Goal: Task Accomplishment & Management: Use online tool/utility

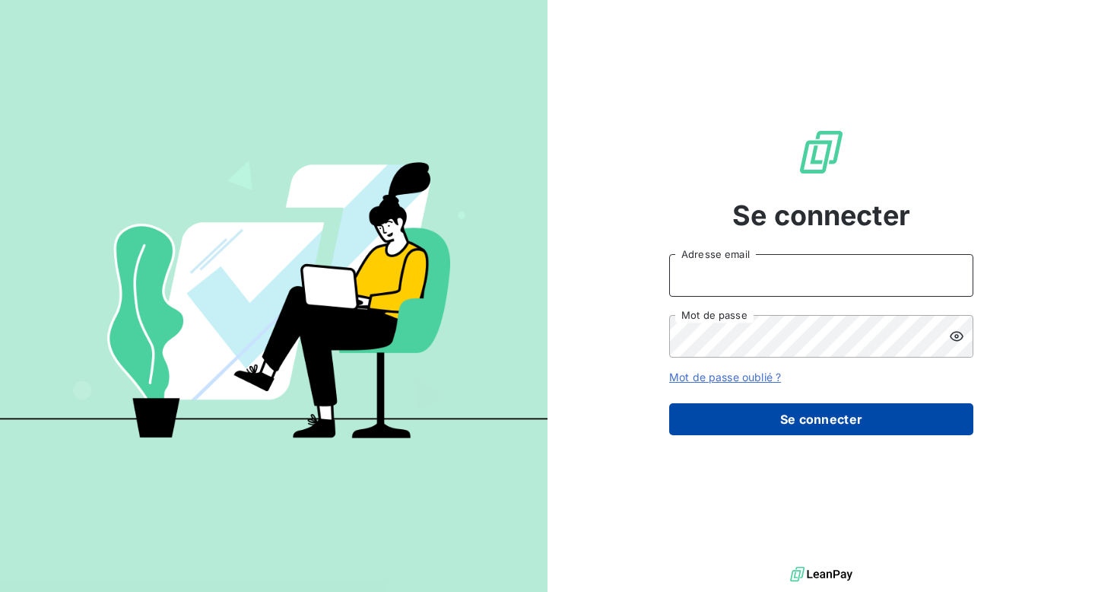
type input "[EMAIL_ADDRESS][DOMAIN_NAME]"
click at [824, 424] on button "Se connecter" at bounding box center [821, 419] width 304 height 32
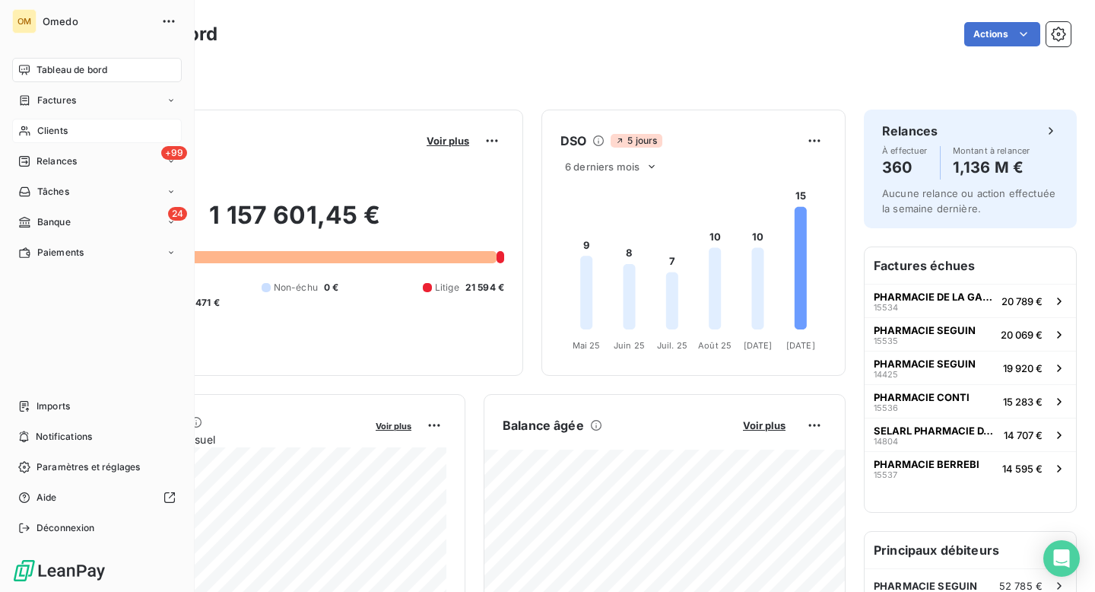
click at [49, 131] on span "Clients" at bounding box center [52, 131] width 30 height 14
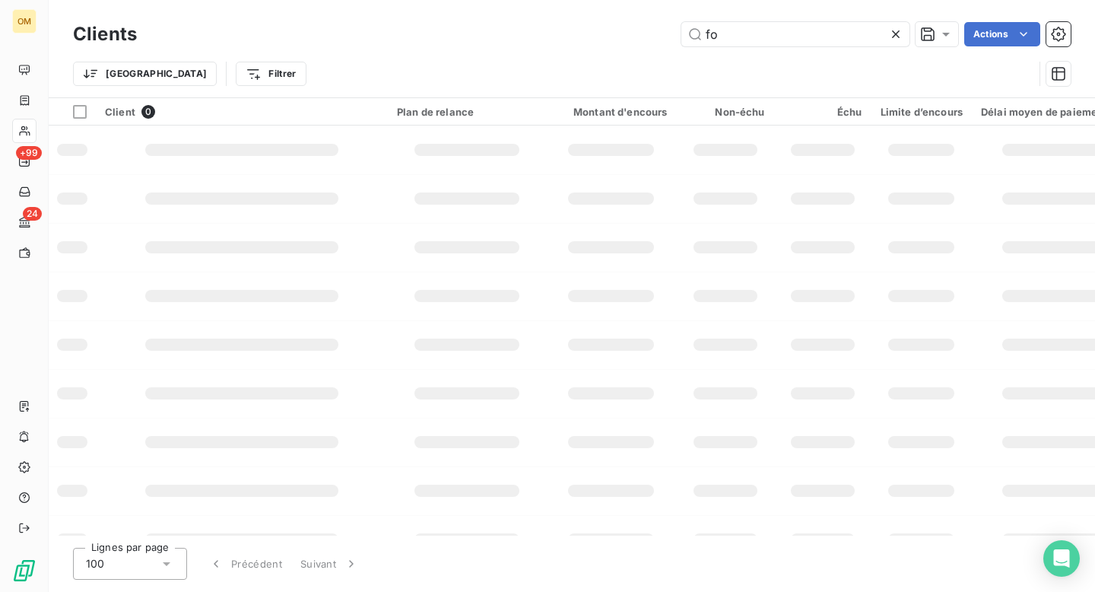
type input "f"
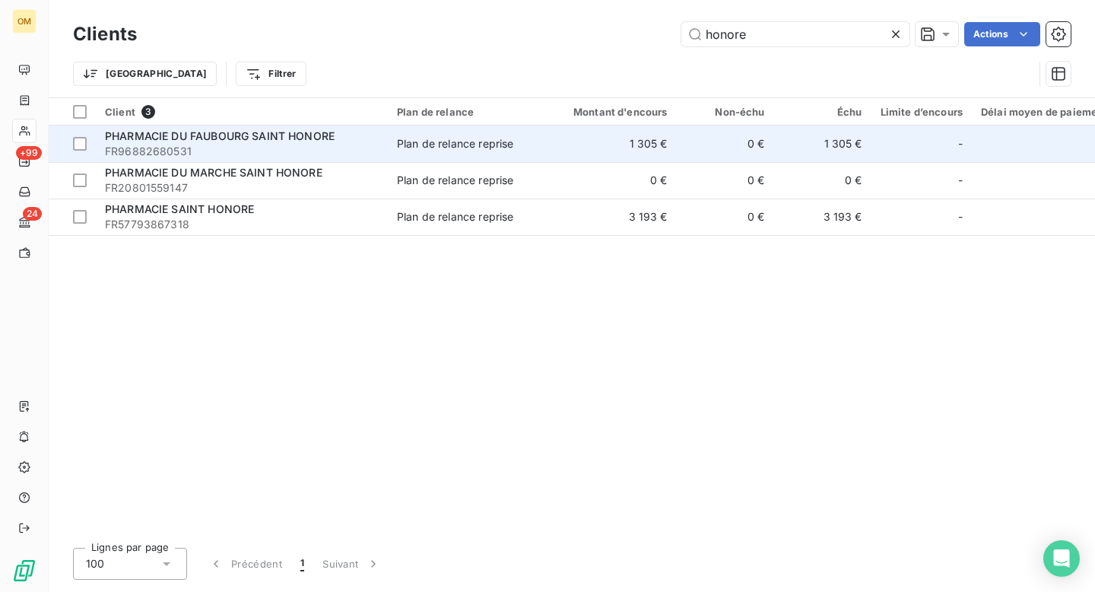
type input "honore"
click at [442, 158] on td "Plan de relance reprise" at bounding box center [467, 144] width 158 height 37
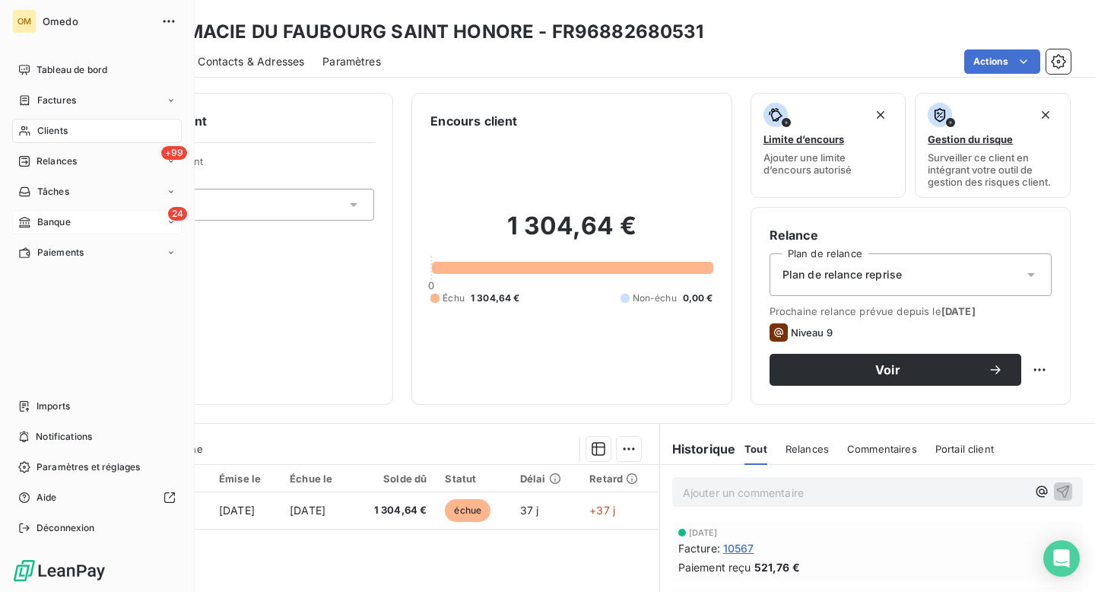
click at [38, 218] on span "Banque" at bounding box center [53, 222] width 33 height 14
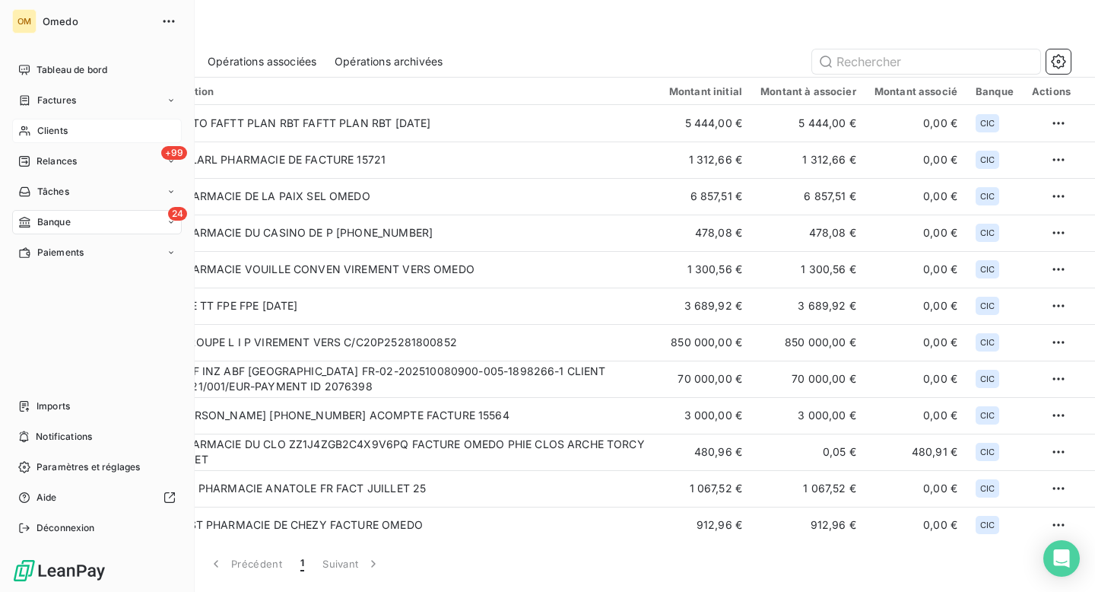
click at [44, 130] on span "Clients" at bounding box center [52, 131] width 30 height 14
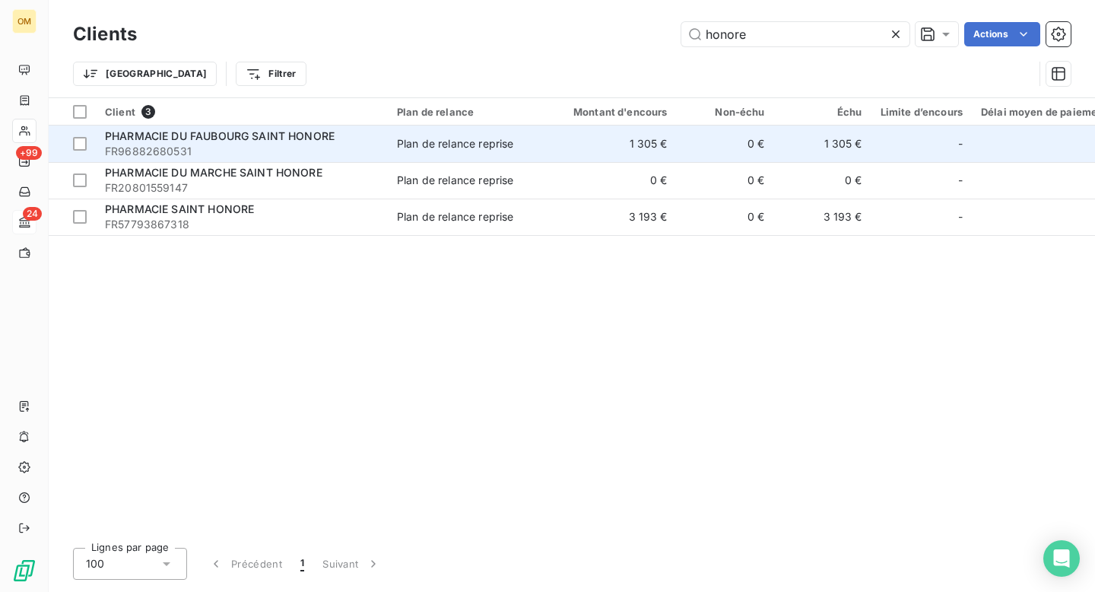
click at [538, 145] on td "Plan de relance reprise" at bounding box center [467, 144] width 158 height 37
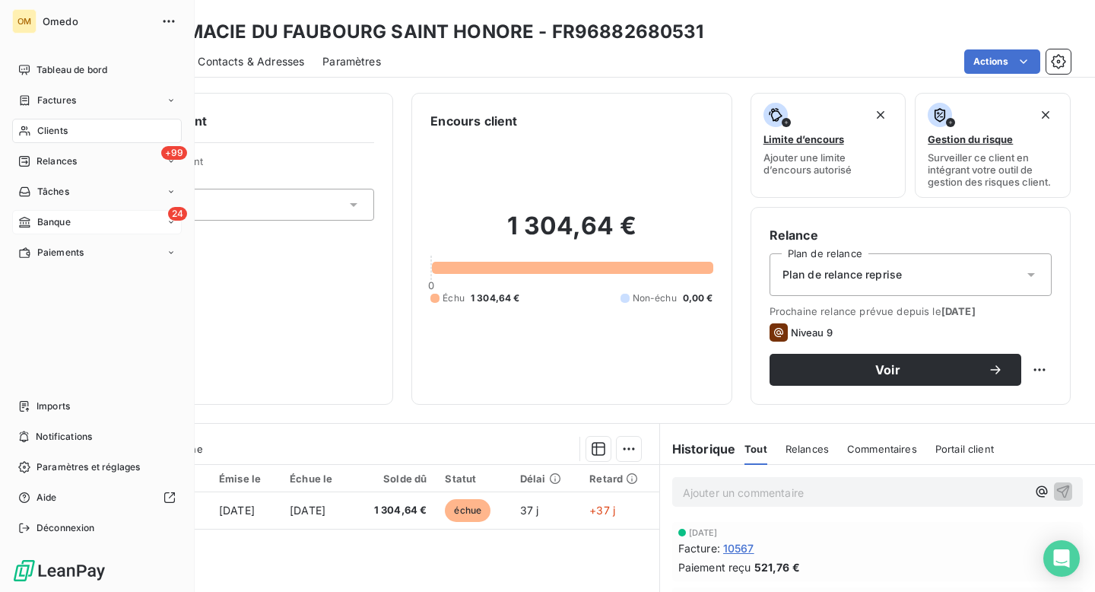
click at [43, 226] on span "Banque" at bounding box center [53, 222] width 33 height 14
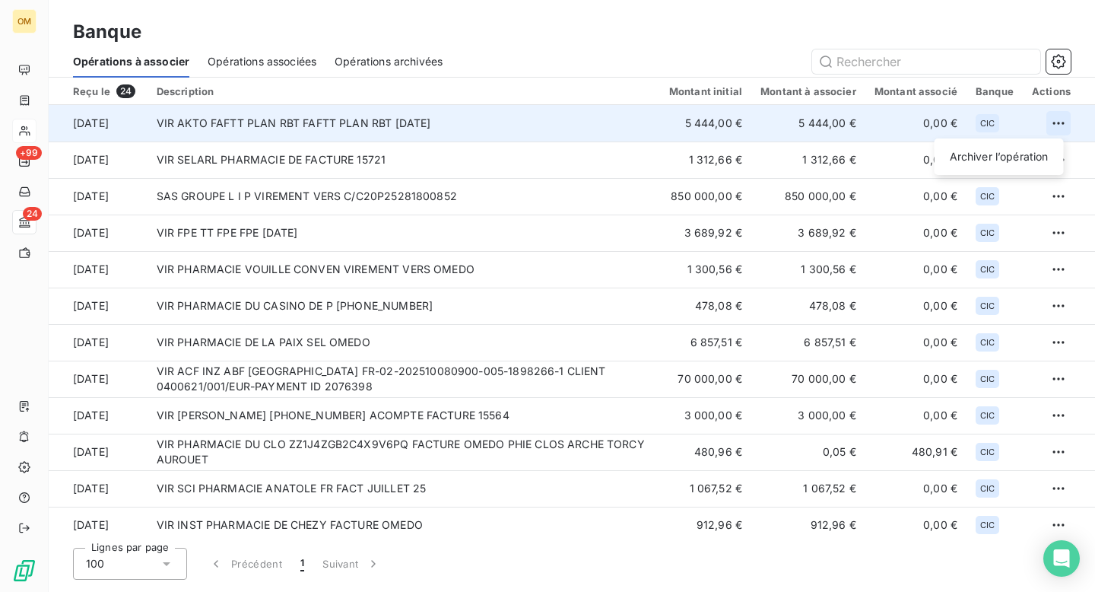
click at [1055, 119] on html "OM +99 24 Banque Opérations à associer Opérations associées Opérations archivée…" at bounding box center [547, 296] width 1095 height 592
click at [989, 156] on div "Archiver l’opération" at bounding box center [999, 157] width 117 height 24
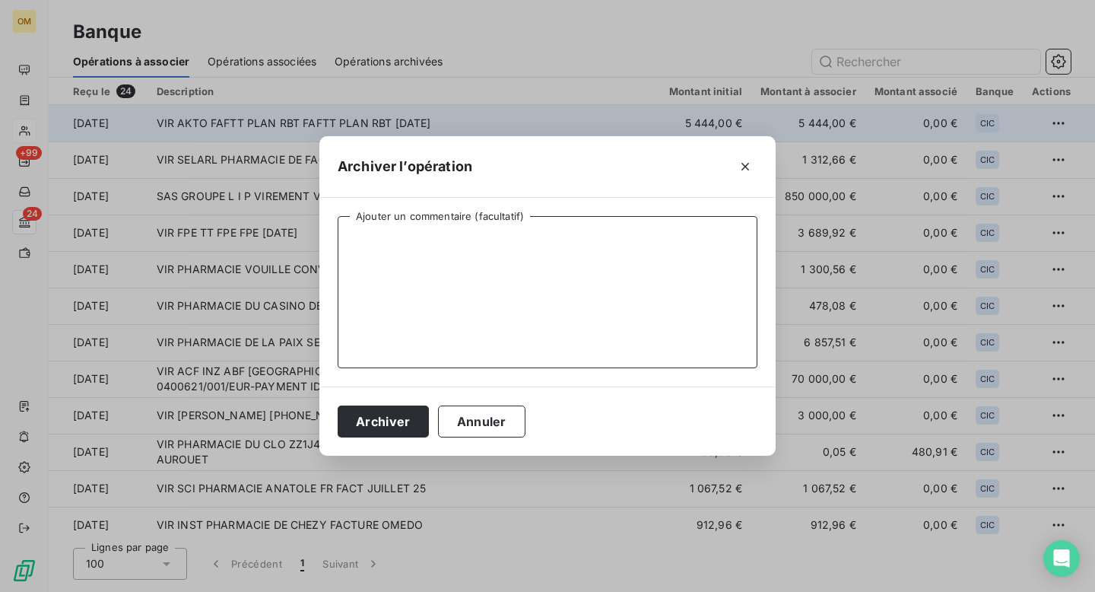
click at [676, 243] on textarea "Ajouter un commentaire (facultatif)" at bounding box center [548, 292] width 420 height 152
type textarea "."
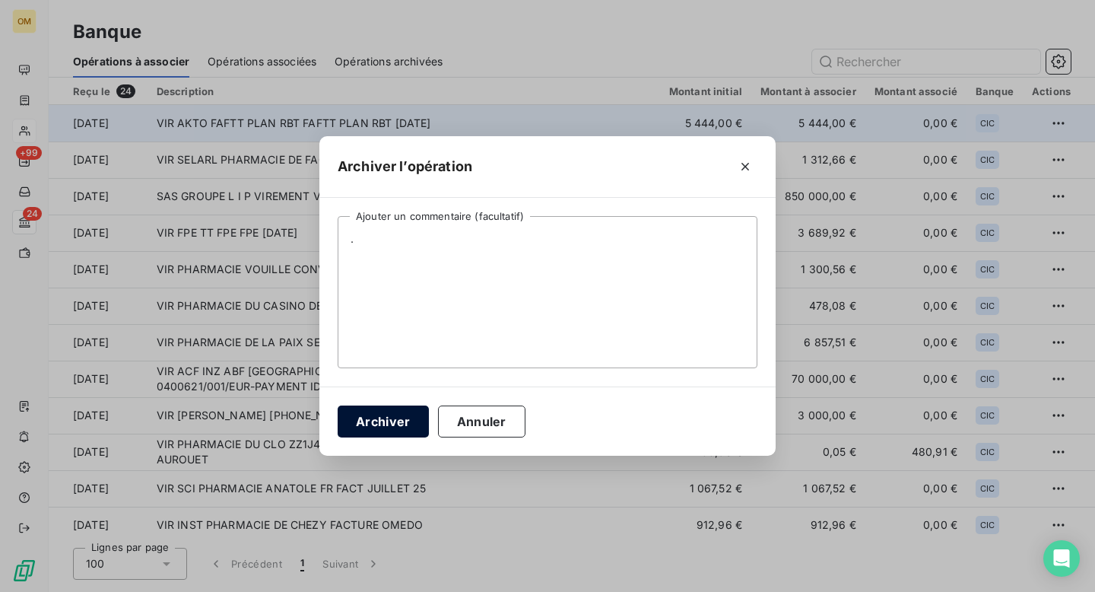
click at [396, 425] on button "Archiver" at bounding box center [383, 421] width 91 height 32
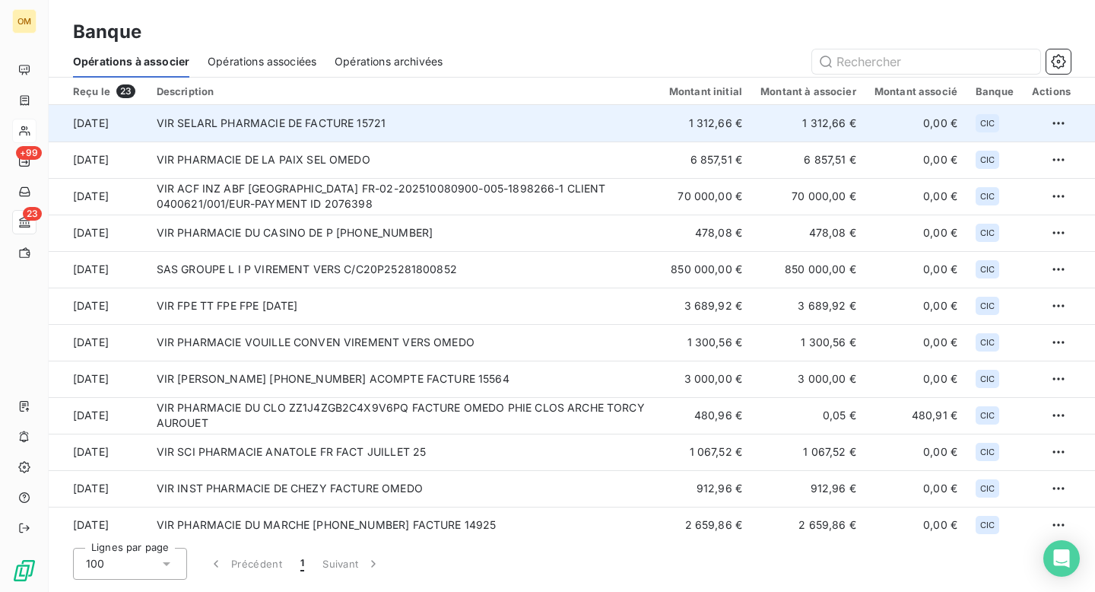
click at [442, 131] on td "VIR SELARL PHARMACIE DE FACTURE 15721" at bounding box center [404, 123] width 513 height 37
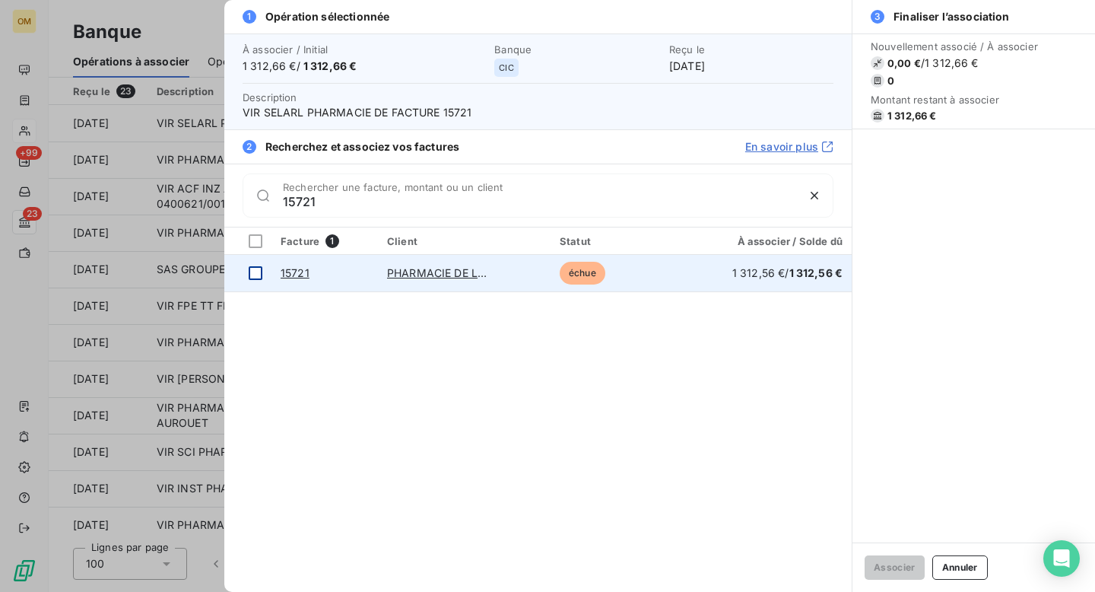
type input "15721"
click at [256, 275] on div at bounding box center [256, 273] width 14 height 14
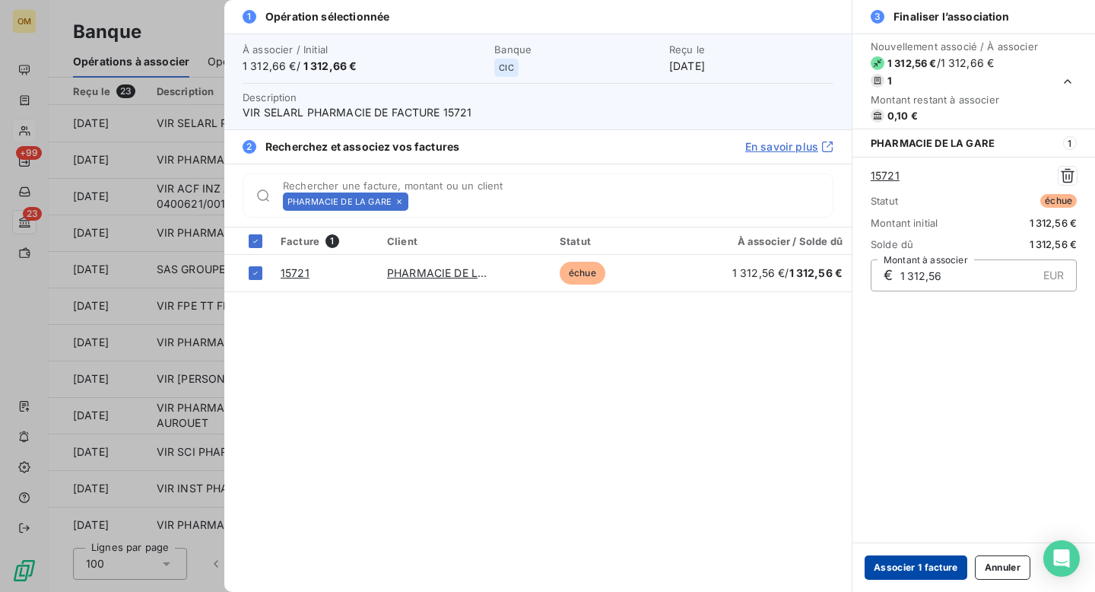
click at [904, 571] on button "Associer 1 facture" at bounding box center [916, 567] width 103 height 24
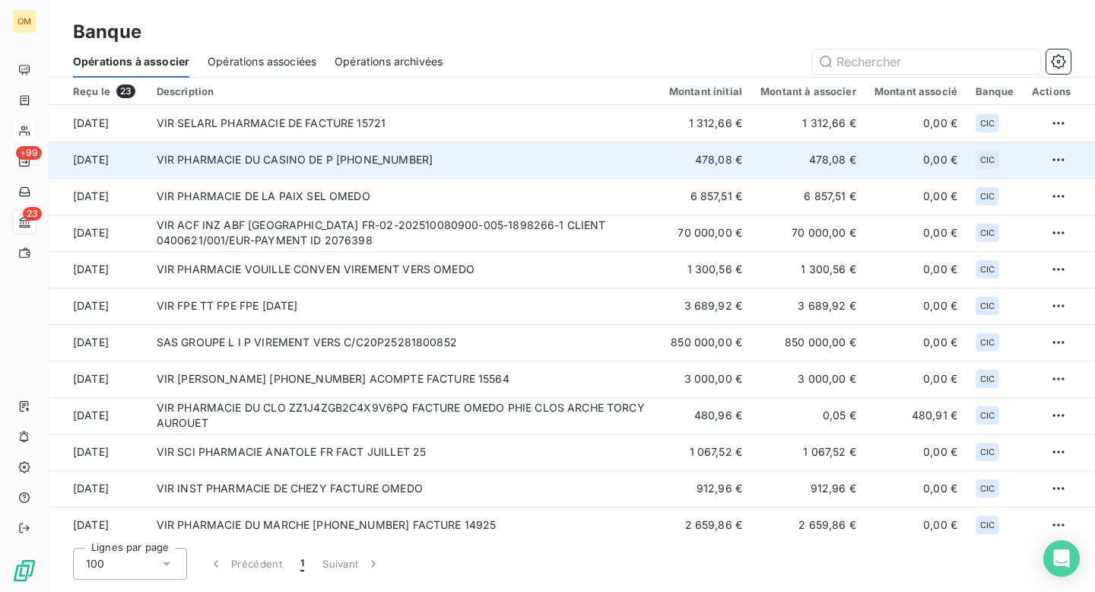
click at [432, 172] on td "VIR PHARMACIE DU CASINO DE P [PHONE_NUMBER]" at bounding box center [404, 159] width 513 height 37
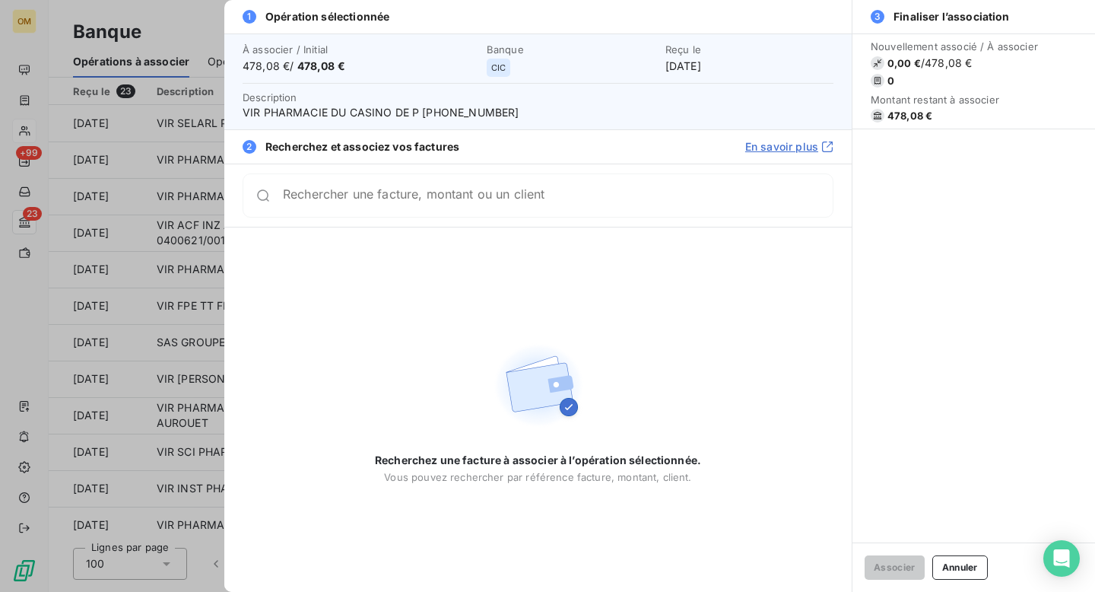
click at [398, 203] on input "Rechercher une facture, montant ou un client" at bounding box center [558, 195] width 550 height 15
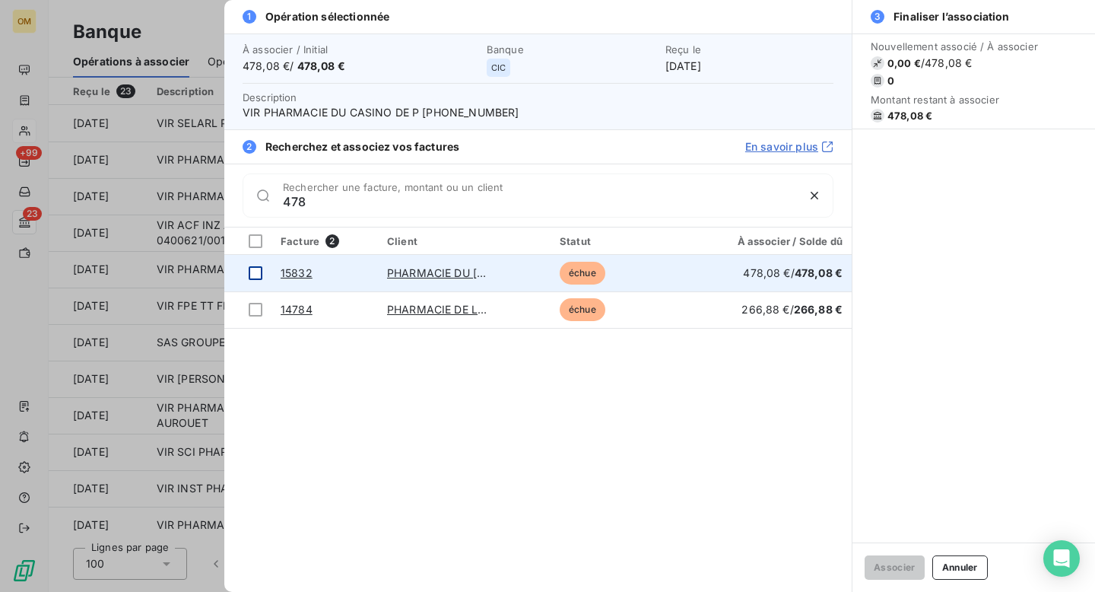
type input "478"
click at [258, 275] on div at bounding box center [256, 273] width 14 height 14
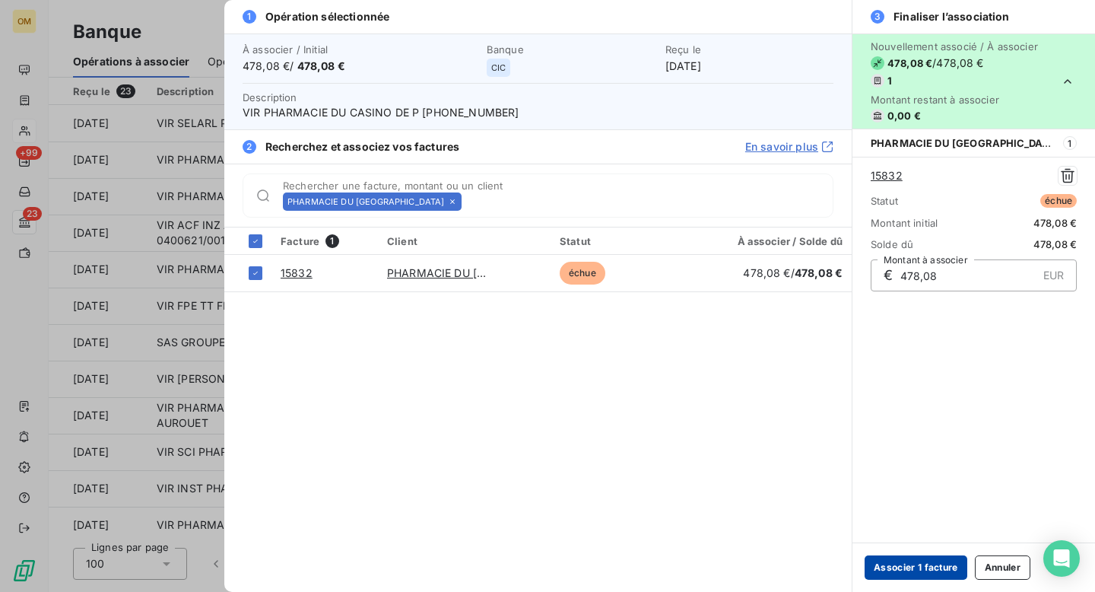
click at [912, 565] on button "Associer 1 facture" at bounding box center [916, 567] width 103 height 24
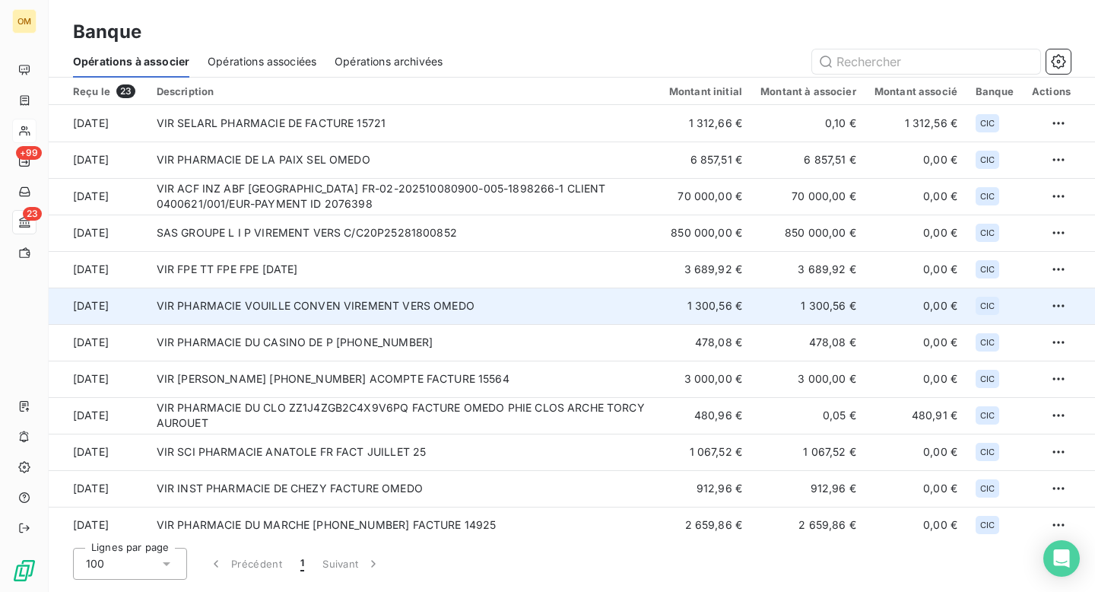
click at [514, 313] on td "VIR PHARMACIE VOUILLE CONVEN VIREMENT VERS OMEDO" at bounding box center [404, 306] width 513 height 37
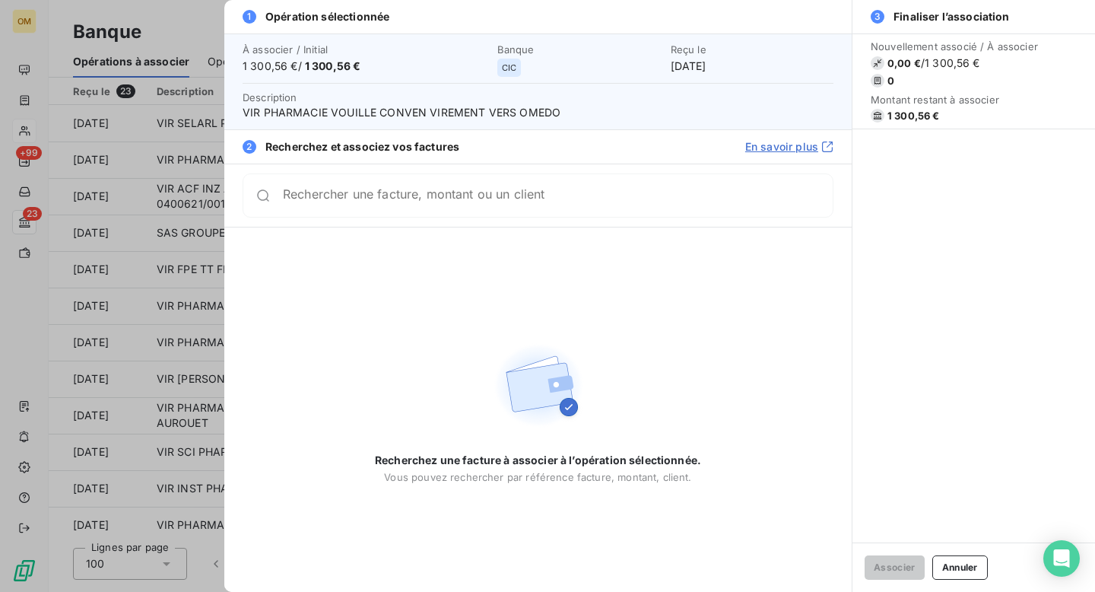
click at [210, 24] on div at bounding box center [547, 296] width 1095 height 592
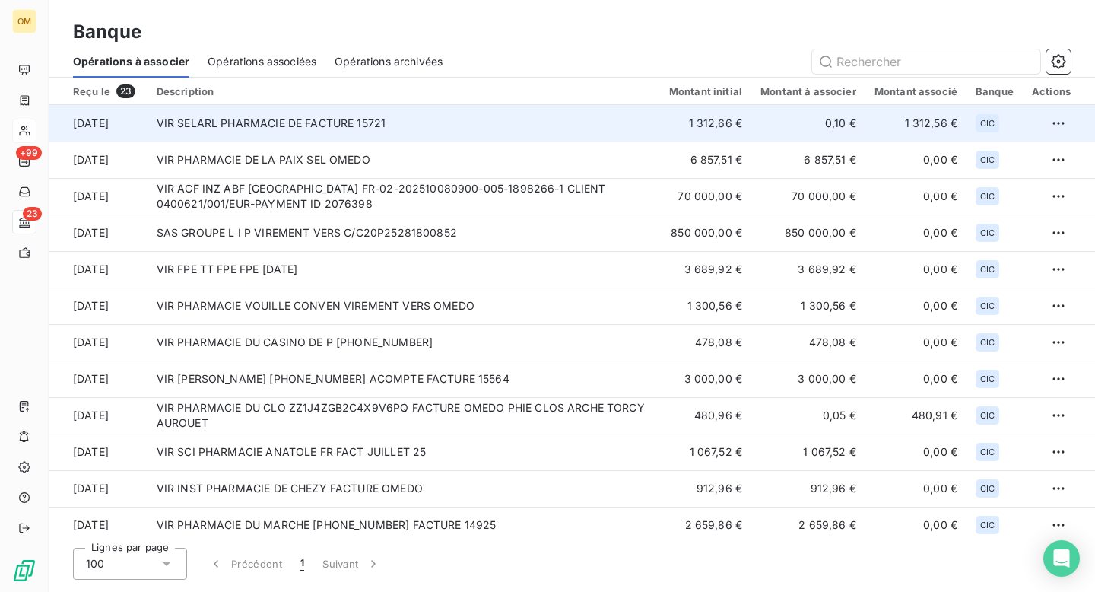
click at [408, 129] on td "VIR SELARL PHARMACIE DE FACTURE 15721" at bounding box center [404, 123] width 513 height 37
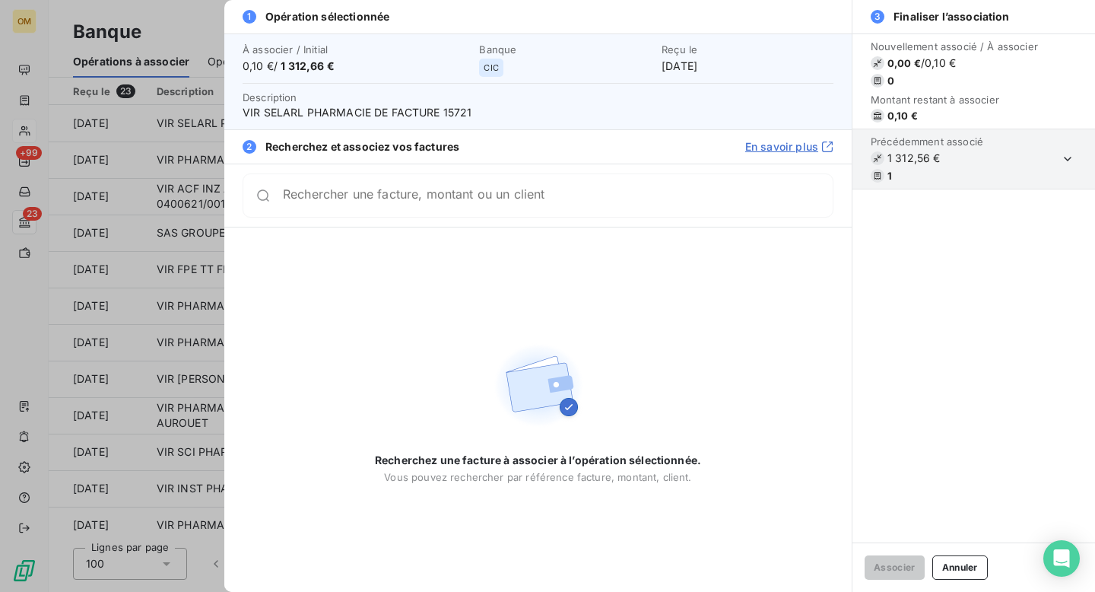
click at [386, 199] on input "Rechercher une facture, montant ou un client" at bounding box center [558, 195] width 550 height 15
type input "1"
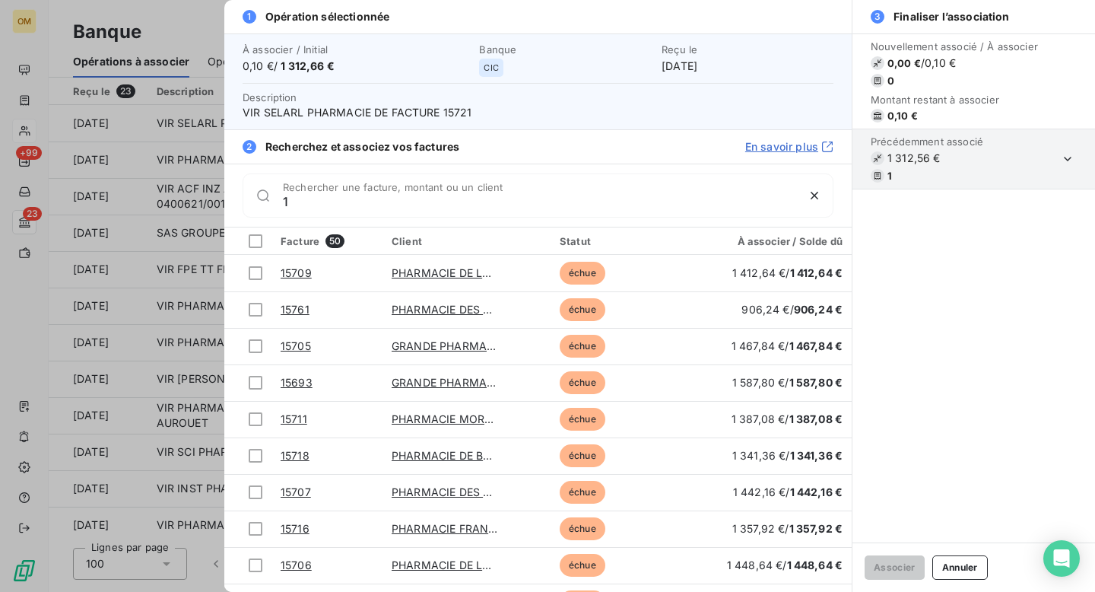
click at [195, 36] on div at bounding box center [547, 296] width 1095 height 592
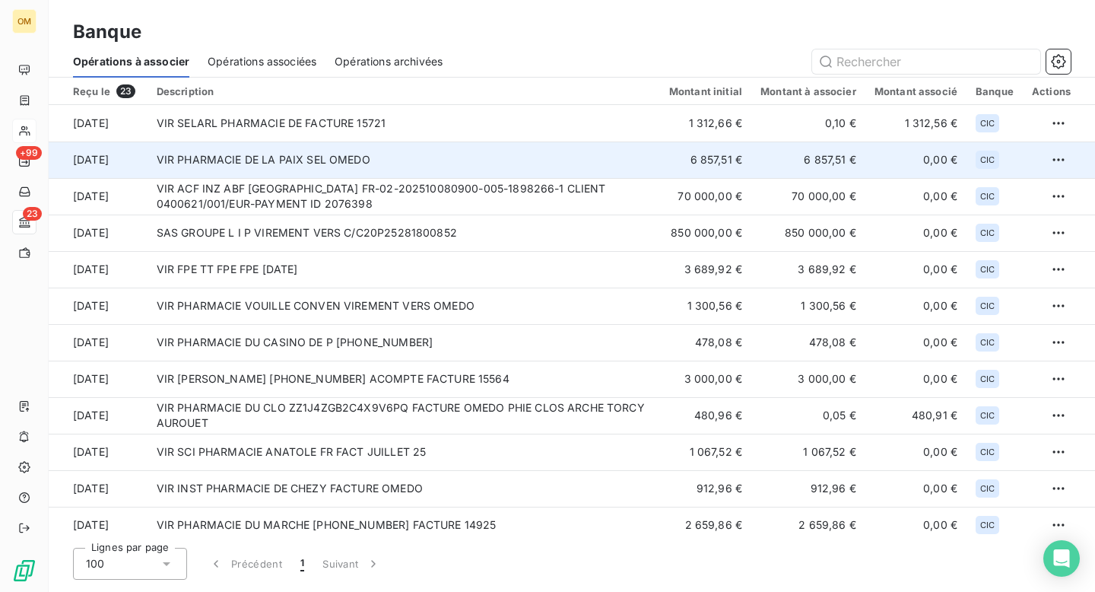
click at [461, 157] on td "VIR PHARMACIE DE LA PAIX SEL OMEDO" at bounding box center [404, 159] width 513 height 37
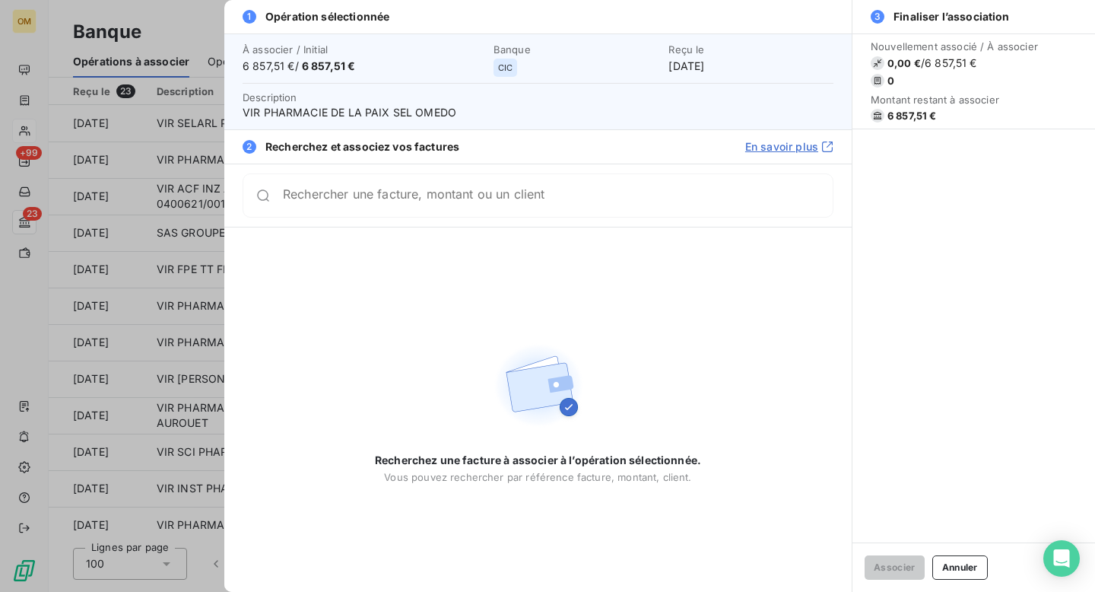
click at [396, 203] on input "Rechercher une facture, montant ou un client" at bounding box center [558, 195] width 550 height 15
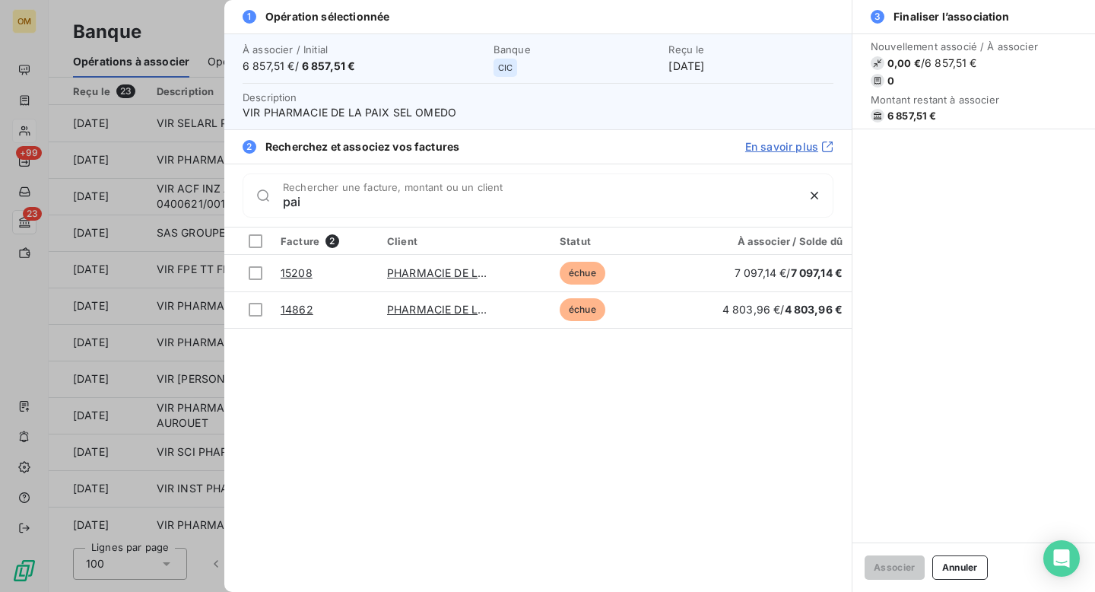
type input "pai"
click at [199, 22] on div at bounding box center [547, 296] width 1095 height 592
